Goal: Information Seeking & Learning: Learn about a topic

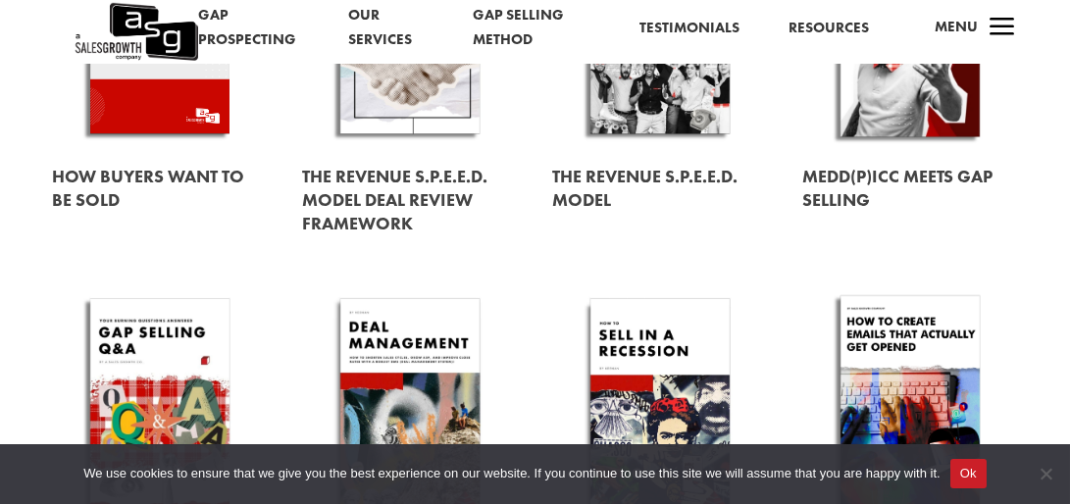
scroll to position [745, 0]
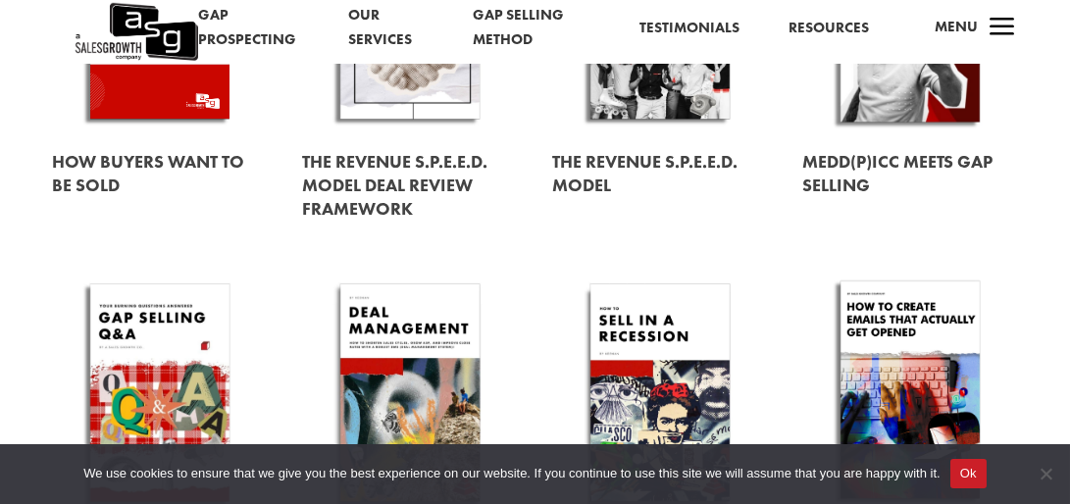
click at [968, 477] on button "Ok" at bounding box center [968, 473] width 36 height 29
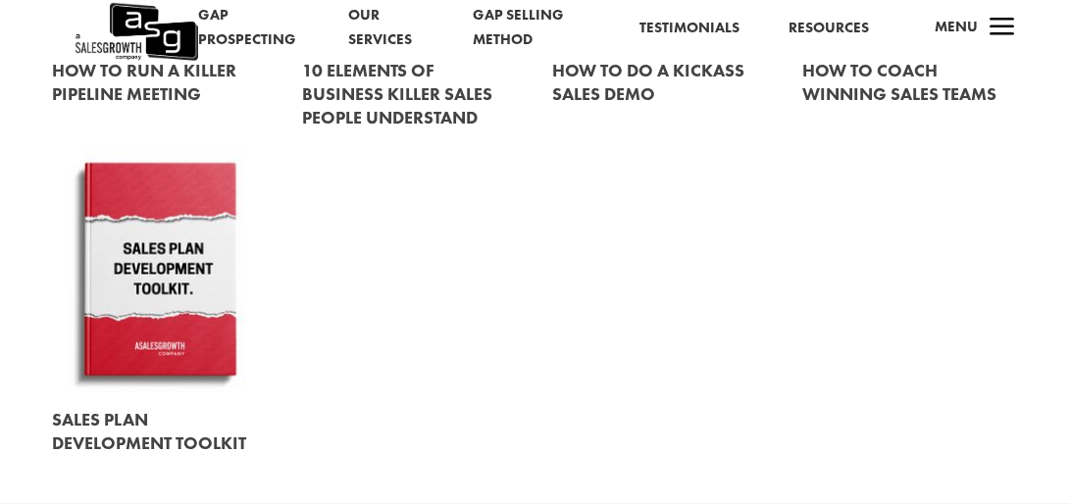
scroll to position [2300, 0]
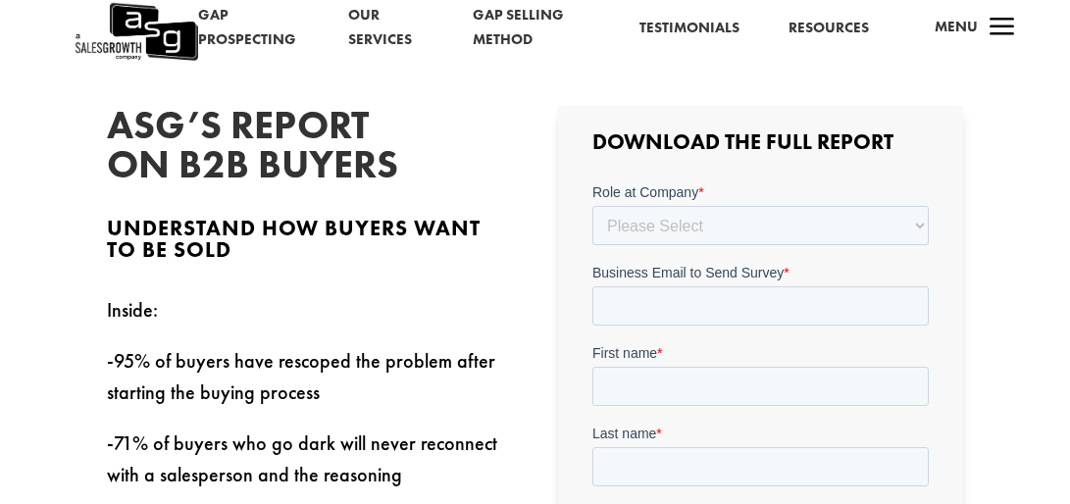
scroll to position [881, 0]
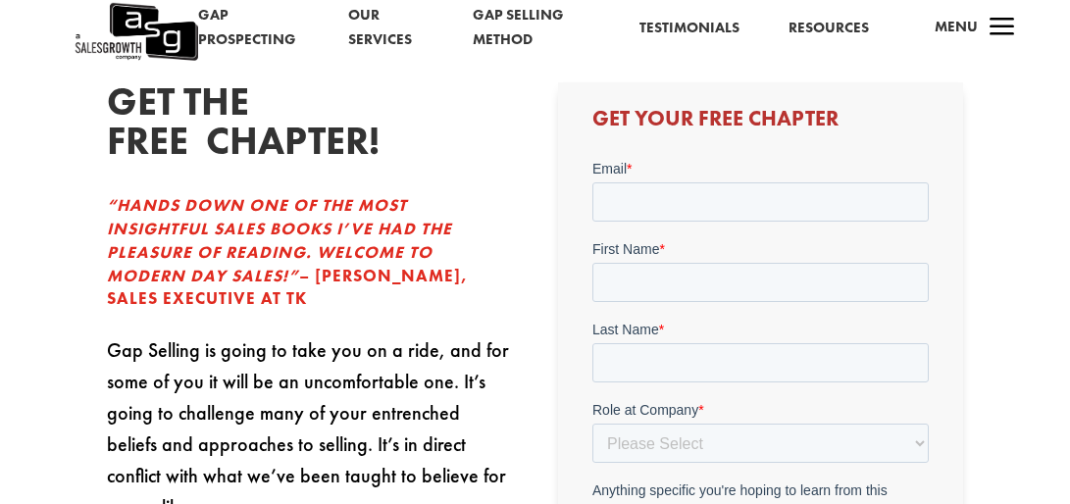
scroll to position [223, 0]
